Goal: Complete application form

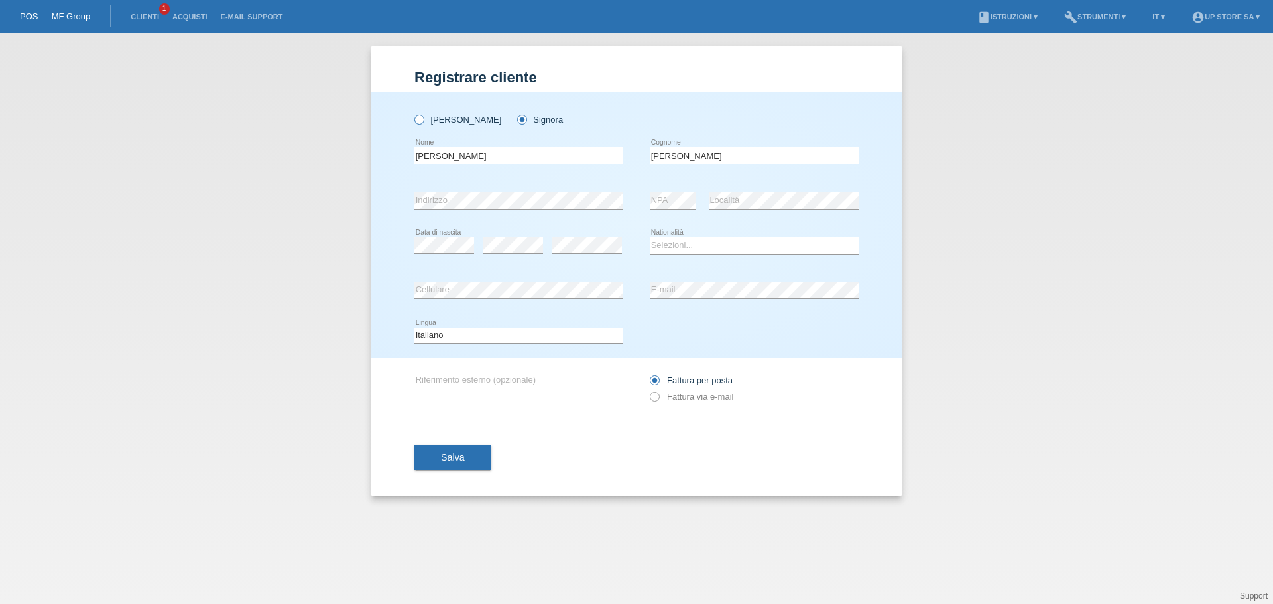
click at [444, 121] on label "Signor" at bounding box center [457, 120] width 87 height 10
click at [423, 121] on input "Signor" at bounding box center [418, 119] width 9 height 9
radio input "true"
click at [469, 154] on input "Serena" at bounding box center [518, 155] width 209 height 17
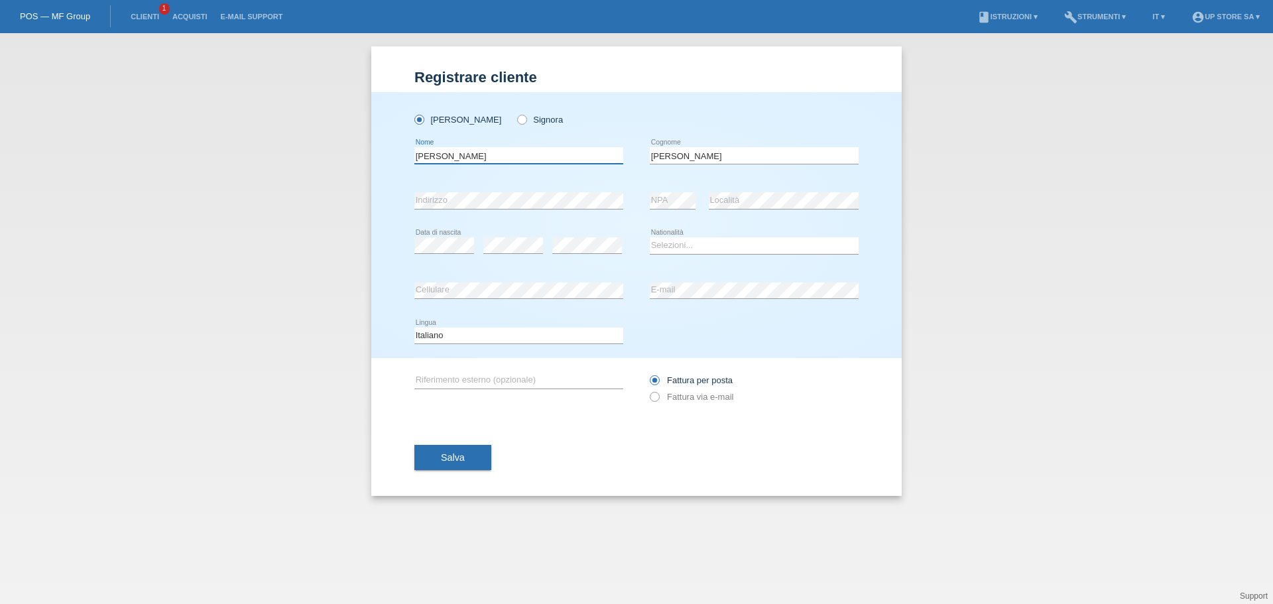
click at [469, 154] on input "Serena" at bounding box center [518, 155] width 209 height 17
click at [548, 158] on input "Serena" at bounding box center [518, 155] width 209 height 17
type input "[PERSON_NAME]"
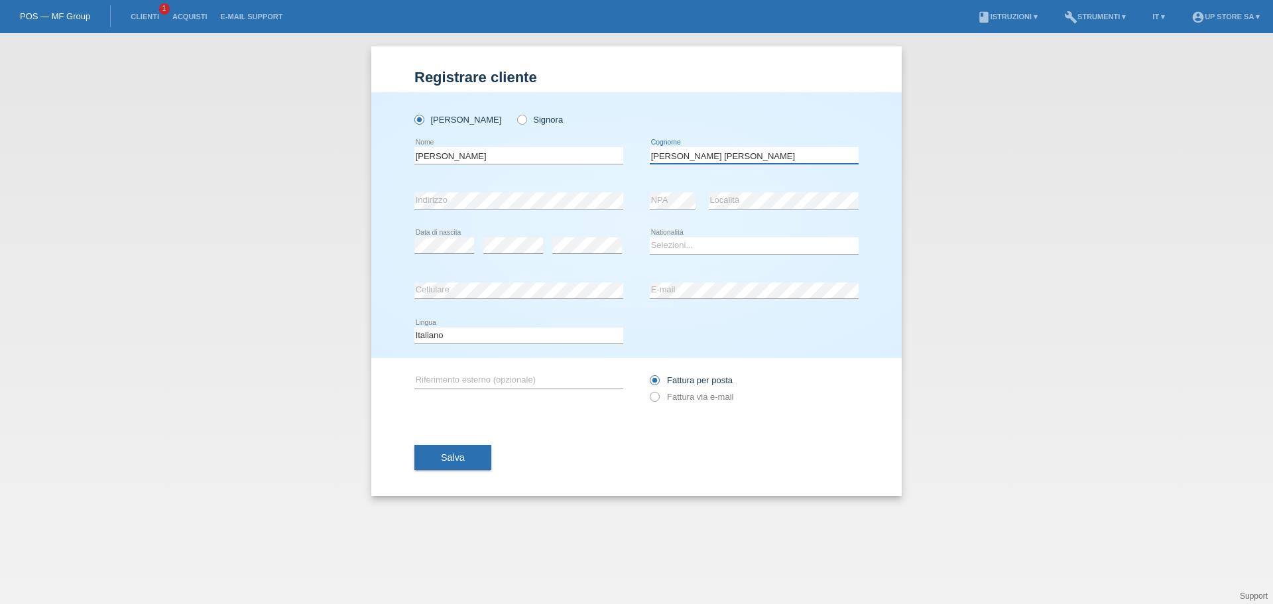
type input "[PERSON_NAME]"
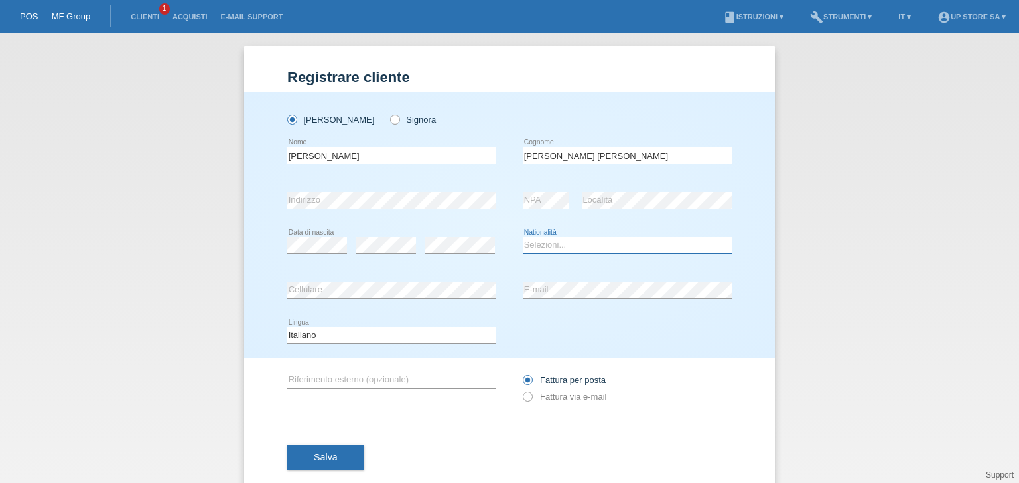
click at [559, 244] on select "Selezioni... Svizzera Austria Germania Liechtenstein ------------ Afghanistan A…" at bounding box center [627, 245] width 209 height 16
select select "PT"
click at [523, 237] on select "Selezioni... Svizzera Austria Germania Liechtenstein ------------ Afghanistan A…" at bounding box center [627, 245] width 209 height 16
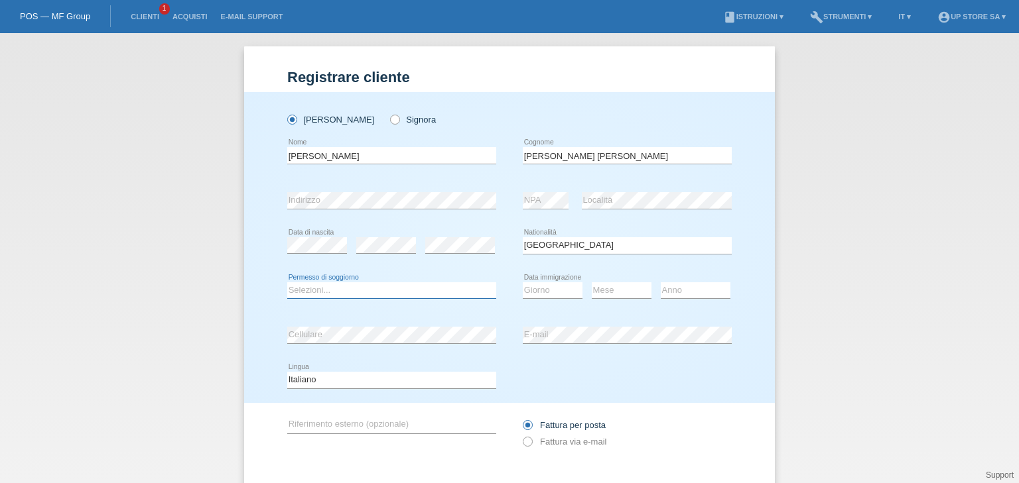
click at [439, 295] on select "Selezioni... C B B - Status di rifugiato Altro" at bounding box center [391, 291] width 209 height 16
select select "B"
click at [287, 283] on select "Selezioni... C B B - Status di rifugiato Altro" at bounding box center [391, 291] width 209 height 16
click at [532, 293] on select "Giorno 01 02 03 04 05 06 07 08 09 10" at bounding box center [553, 291] width 60 height 16
select select "06"
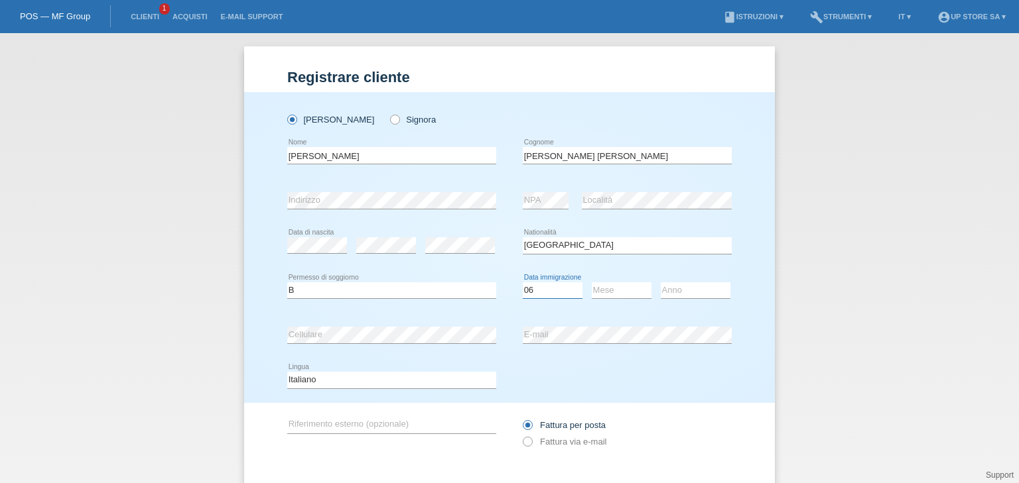
click at [523, 283] on select "Giorno 01 02 03 04 05 06 07 08 09 10" at bounding box center [553, 291] width 60 height 16
click at [615, 290] on select "Mese 01 02 03 04 05 06 07 08 09 10 11" at bounding box center [622, 291] width 60 height 16
select select "06"
click at [592, 283] on select "Mese 01 02 03 04 05 06 07 08 09 10 11" at bounding box center [622, 291] width 60 height 16
click at [681, 290] on select "Anno 2025 2024 2023 2022 2021 2020 2019 2018 2017 2016 2015 2014 2013 2012 2011…" at bounding box center [696, 291] width 70 height 16
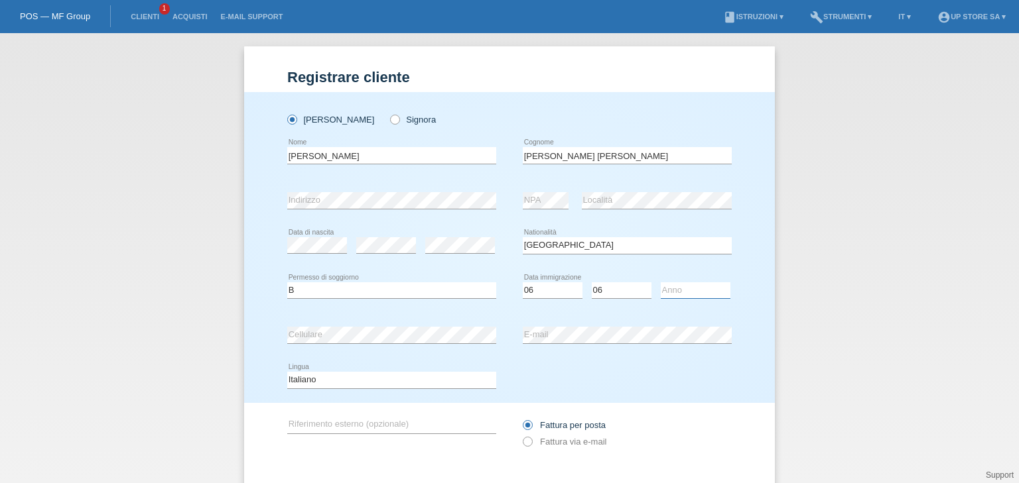
select select "2006"
click at [661, 283] on select "Anno 2025 2024 2023 2022 2021 2020 2019 2018 2017 2016 2015 2014 2013 2012 2011…" at bounding box center [696, 291] width 70 height 16
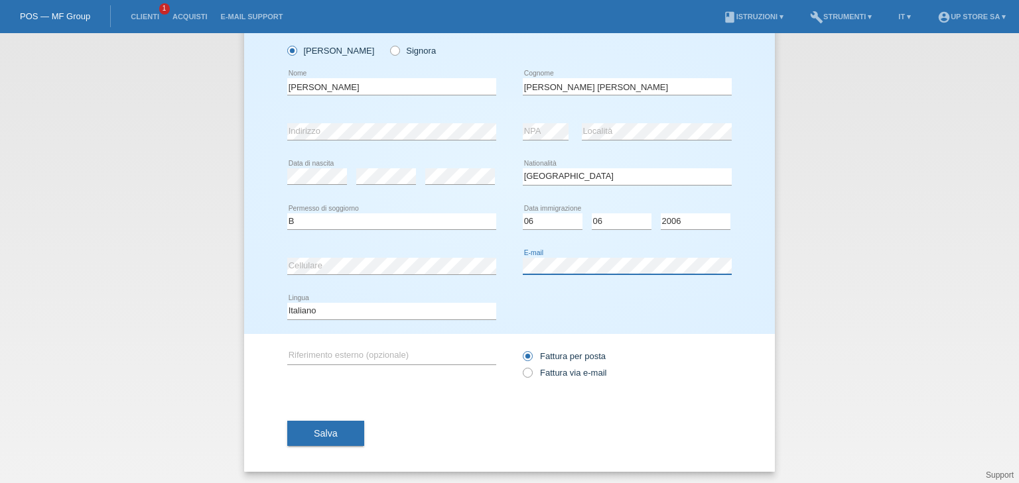
scroll to position [70, 0]
click at [530, 373] on label "Fattura via e-mail" at bounding box center [565, 372] width 84 height 10
click at [530, 373] on input "Fattura via e-mail" at bounding box center [527, 375] width 9 height 17
radio input "true"
click at [566, 355] on label "Fattura per posta" at bounding box center [564, 355] width 83 height 10
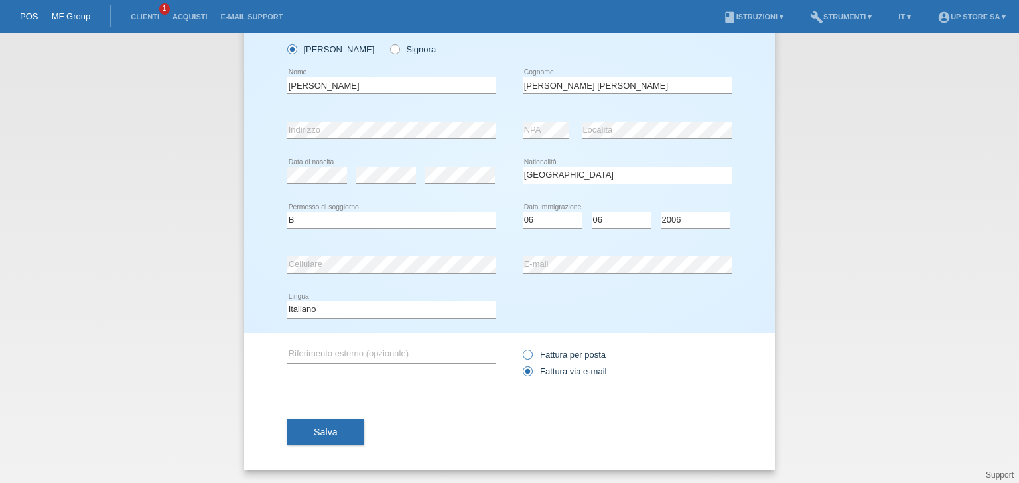
click at [531, 355] on input "Fattura per posta" at bounding box center [527, 358] width 9 height 17
radio input "true"
click at [333, 432] on button "Salva" at bounding box center [325, 432] width 77 height 25
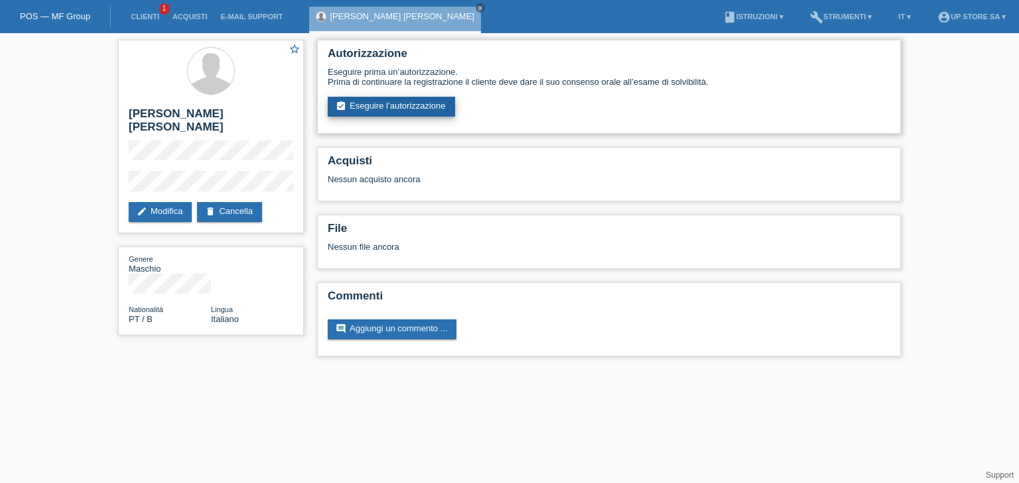
click at [423, 103] on link "assignment_turned_in Eseguire l’autorizzazione" at bounding box center [391, 107] width 127 height 20
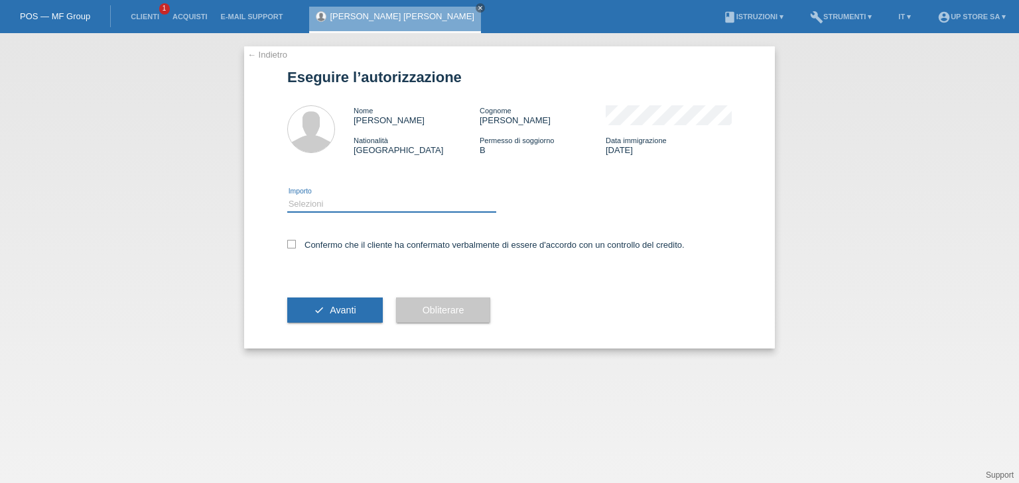
click at [352, 207] on select "Selezioni CHF 1.00 - CHF 499.00 CHF 500.00 - CHF 1'999.00 CHF 2'000.00 - CHF 6'…" at bounding box center [391, 204] width 209 height 16
select select "3"
click at [287, 196] on select "Selezioni CHF 1.00 - CHF 499.00 CHF 500.00 - CHF 1'999.00 CHF 2'000.00 - CHF 6'…" at bounding box center [391, 204] width 209 height 16
click at [294, 245] on icon at bounding box center [291, 244] width 9 height 9
click at [294, 245] on input "Confermo che il cliente ha confermato verbalmente di essere d'accordo con un co…" at bounding box center [291, 244] width 9 height 9
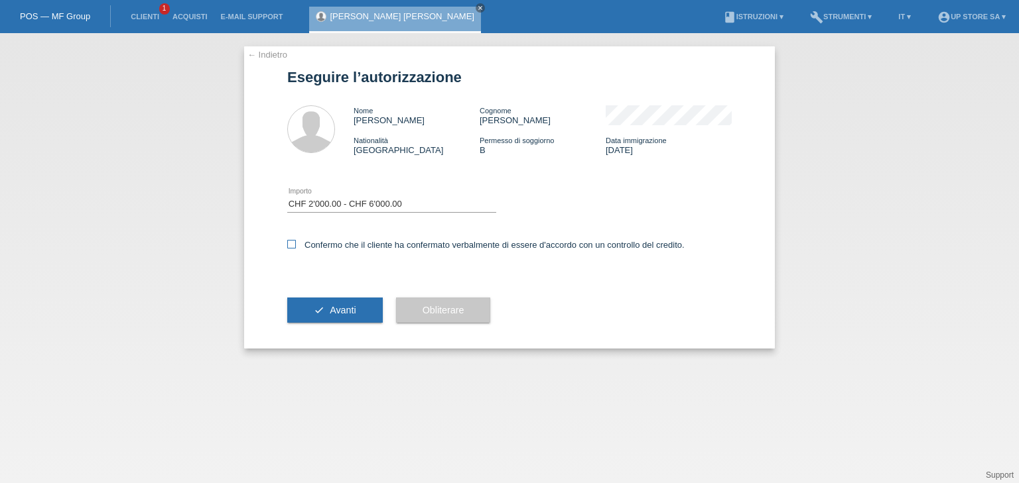
checkbox input "true"
click at [346, 310] on span "Avanti" at bounding box center [343, 310] width 26 height 11
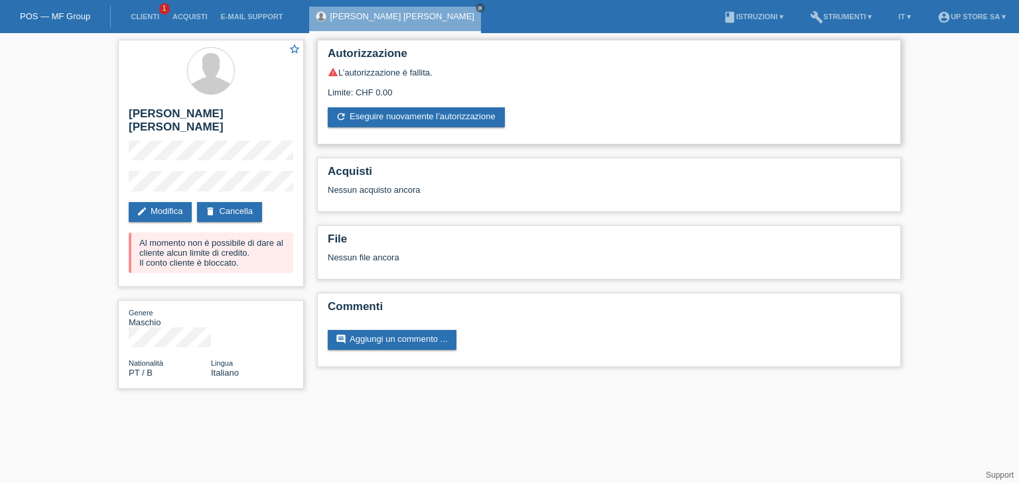
click at [397, 75] on div "warning L’autorizzazione è fallita." at bounding box center [609, 72] width 562 height 11
